Goal: Check status: Check status

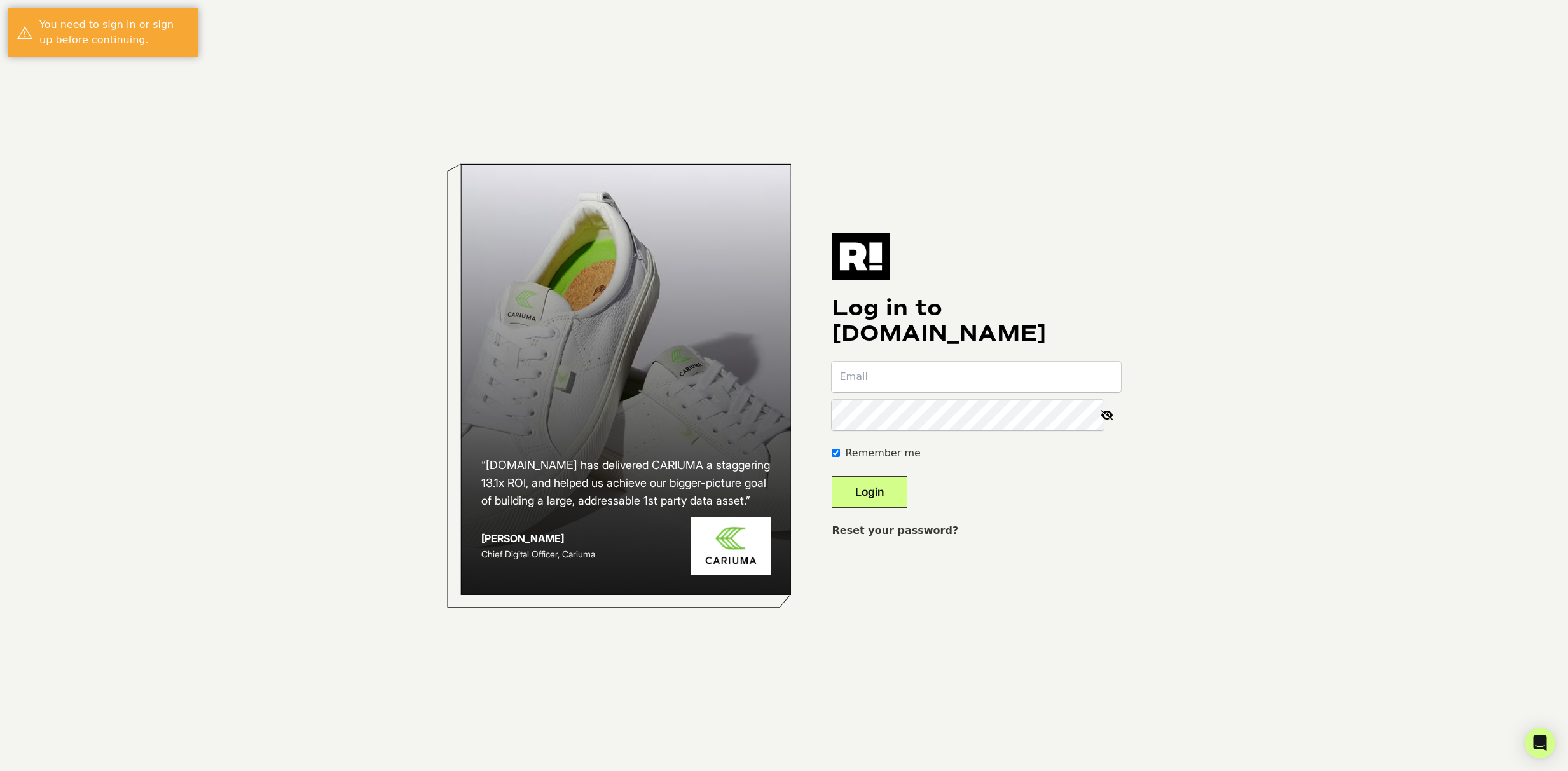
click at [905, 382] on input "email" at bounding box center [976, 377] width 289 height 30
type input "anna.sampson@arcade1up.com"
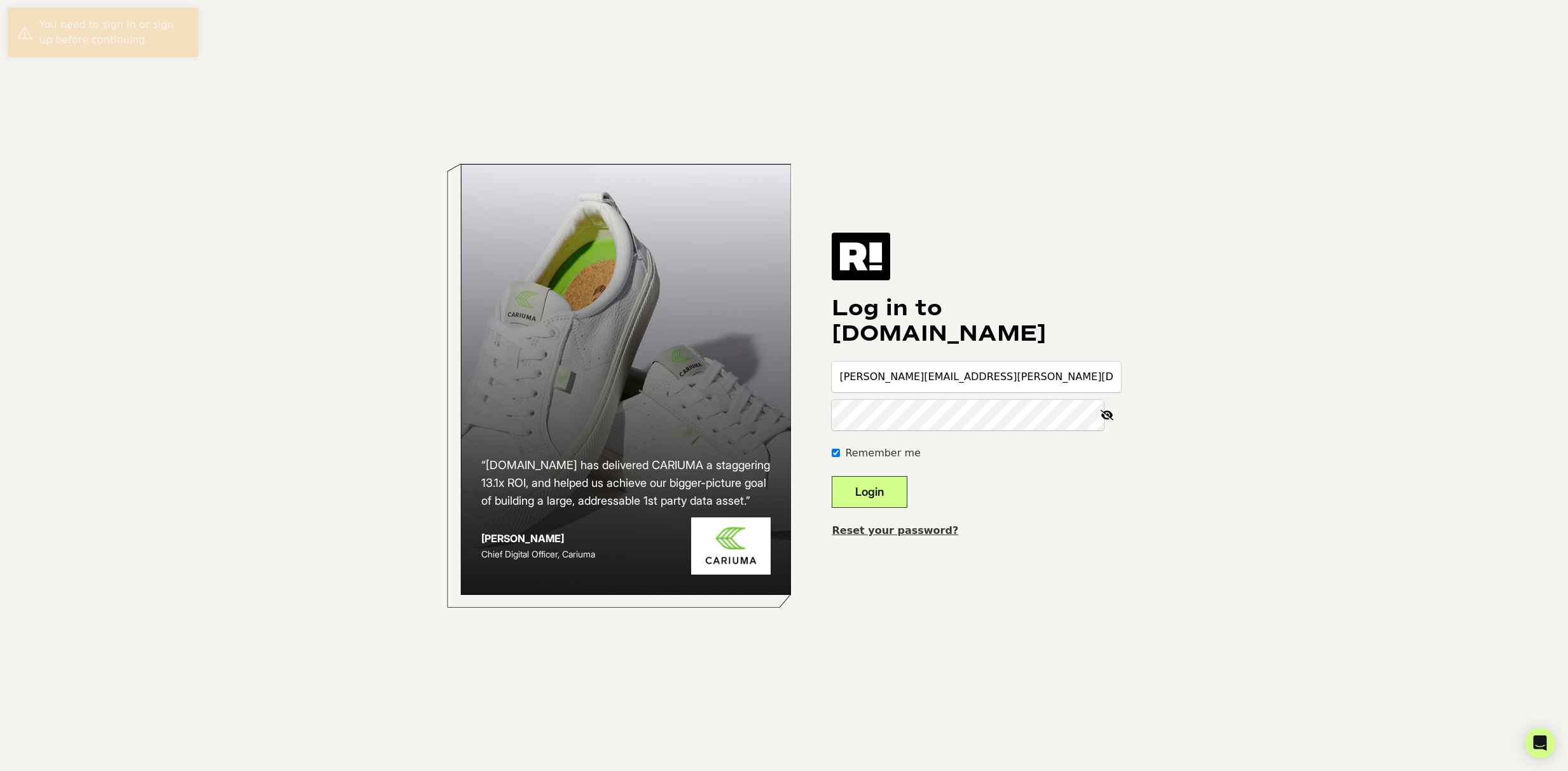
click at [832, 476] on button "Login" at bounding box center [870, 492] width 76 height 31
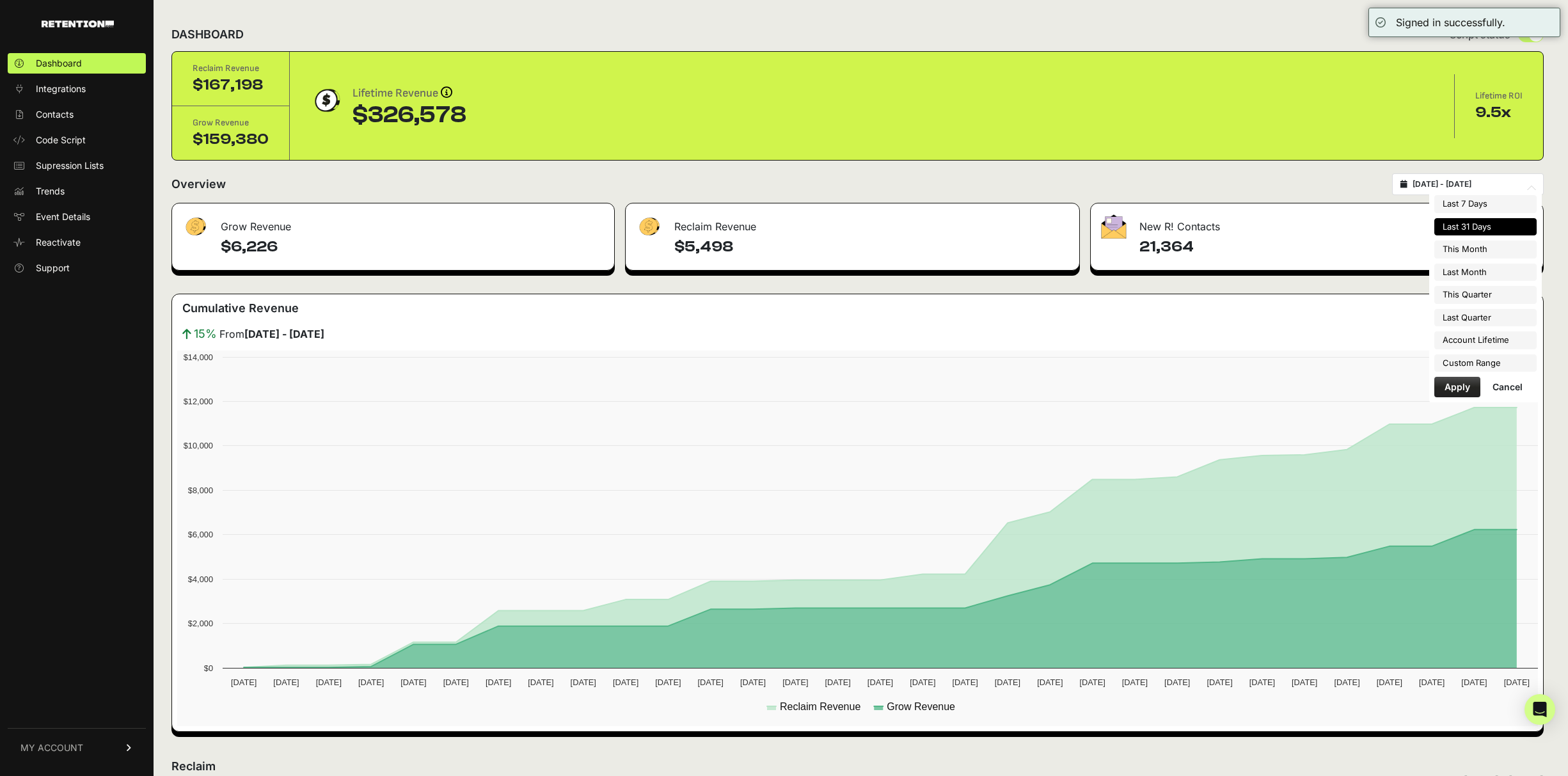
click at [1478, 185] on input "[DATE] - [DATE]" at bounding box center [1473, 184] width 123 height 10
click at [1478, 266] on li "Last Month" at bounding box center [1485, 272] width 102 height 18
type input "[DATE] - [DATE]"
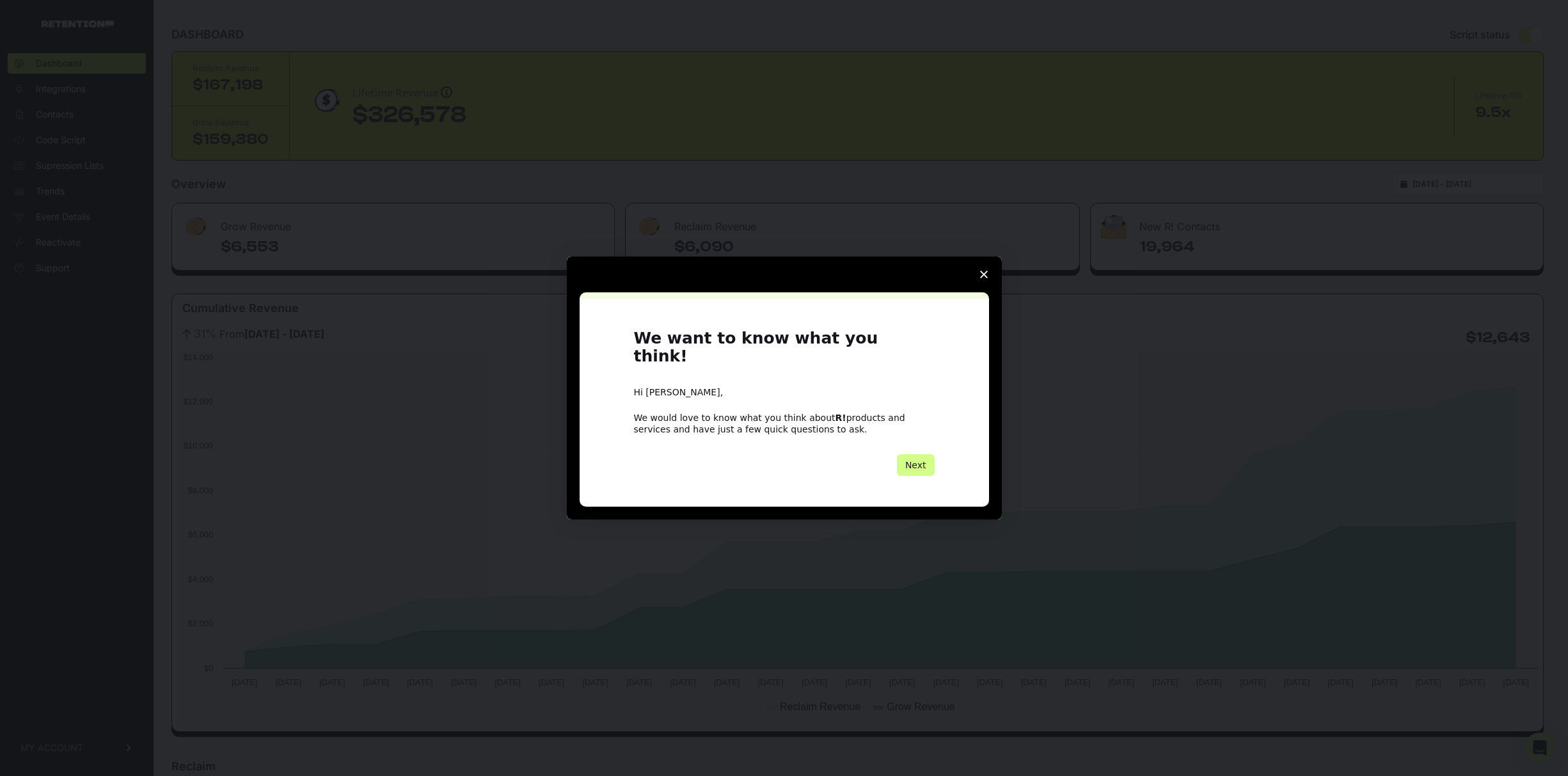
click at [1480, 335] on div "Intercom messenger" at bounding box center [784, 388] width 1568 height 776
click at [972, 282] on span "Close survey" at bounding box center [984, 274] width 36 height 36
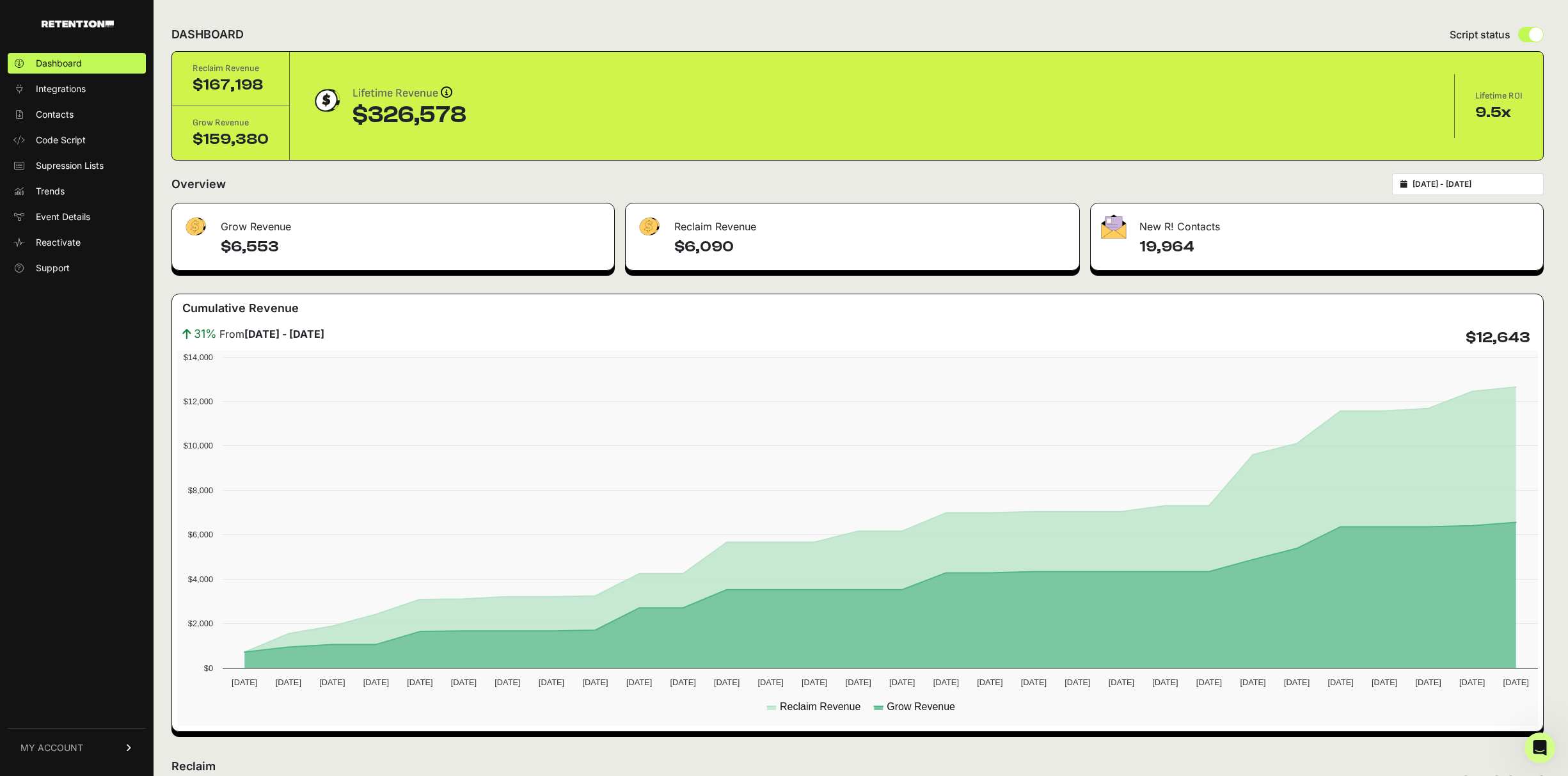
drag, startPoint x: 1537, startPoint y: 333, endPoint x: 1463, endPoint y: 331, distance: 74.0
click at [1463, 331] on div "31% From [DATE] - [DATE] $12,643" at bounding box center [857, 338] width 1361 height 26
copy h4 "$12,643"
drag, startPoint x: 1195, startPoint y: 247, endPoint x: 1126, endPoint y: 245, distance: 69.0
click at [1126, 245] on div "19,964" at bounding box center [1316, 254] width 452 height 33
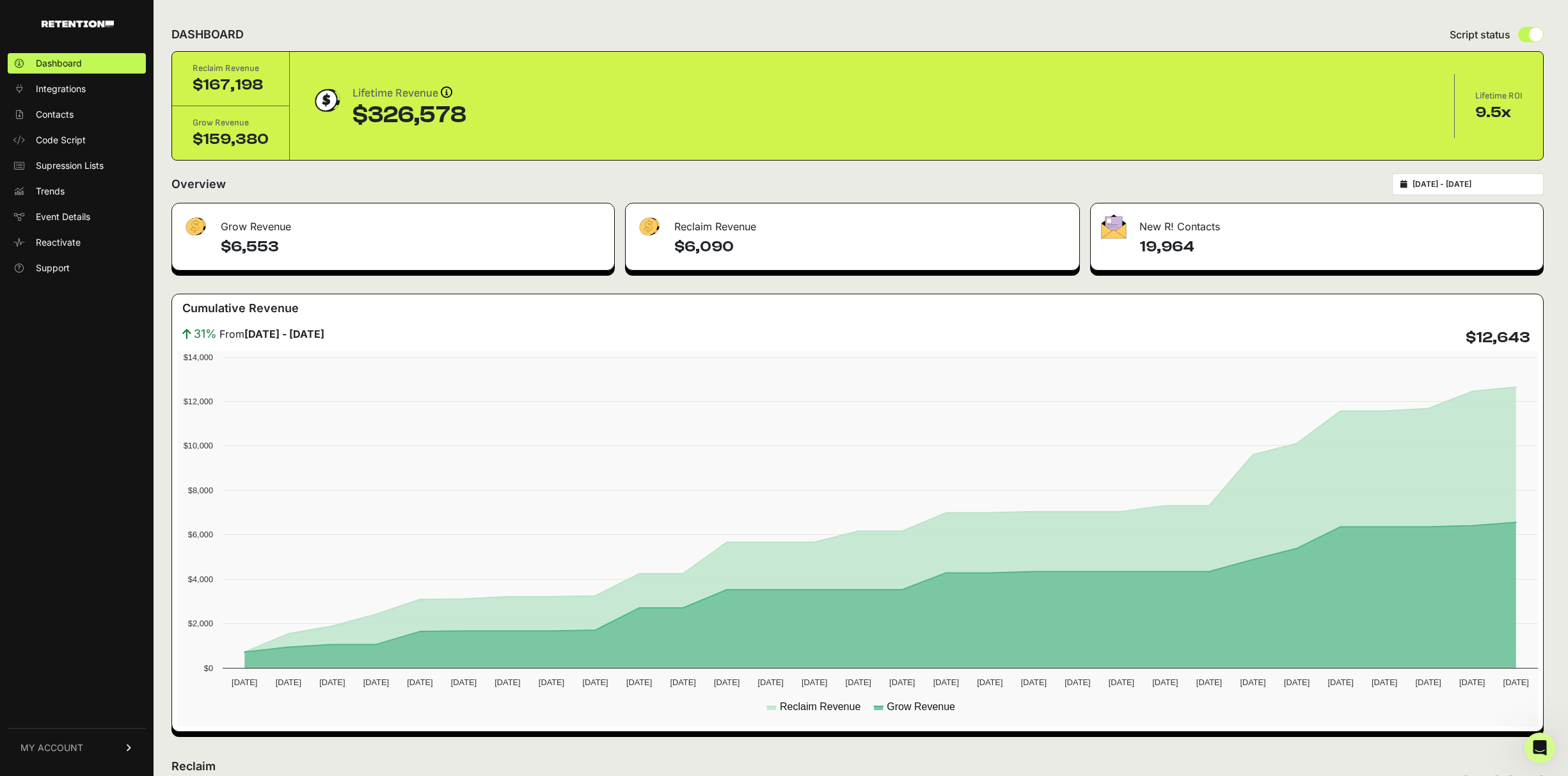
copy h4 "19,964"
drag, startPoint x: 488, startPoint y: 110, endPoint x: 350, endPoint y: 116, distance: 138.1
click at [350, 116] on div "Lifetime Revenue Revenue attribution works in two ways: Grow Revenue: Revenue i…" at bounding box center [871, 106] width 1123 height 44
copy div "$326,578"
